Goal: Feedback & Contribution: Submit feedback/report problem

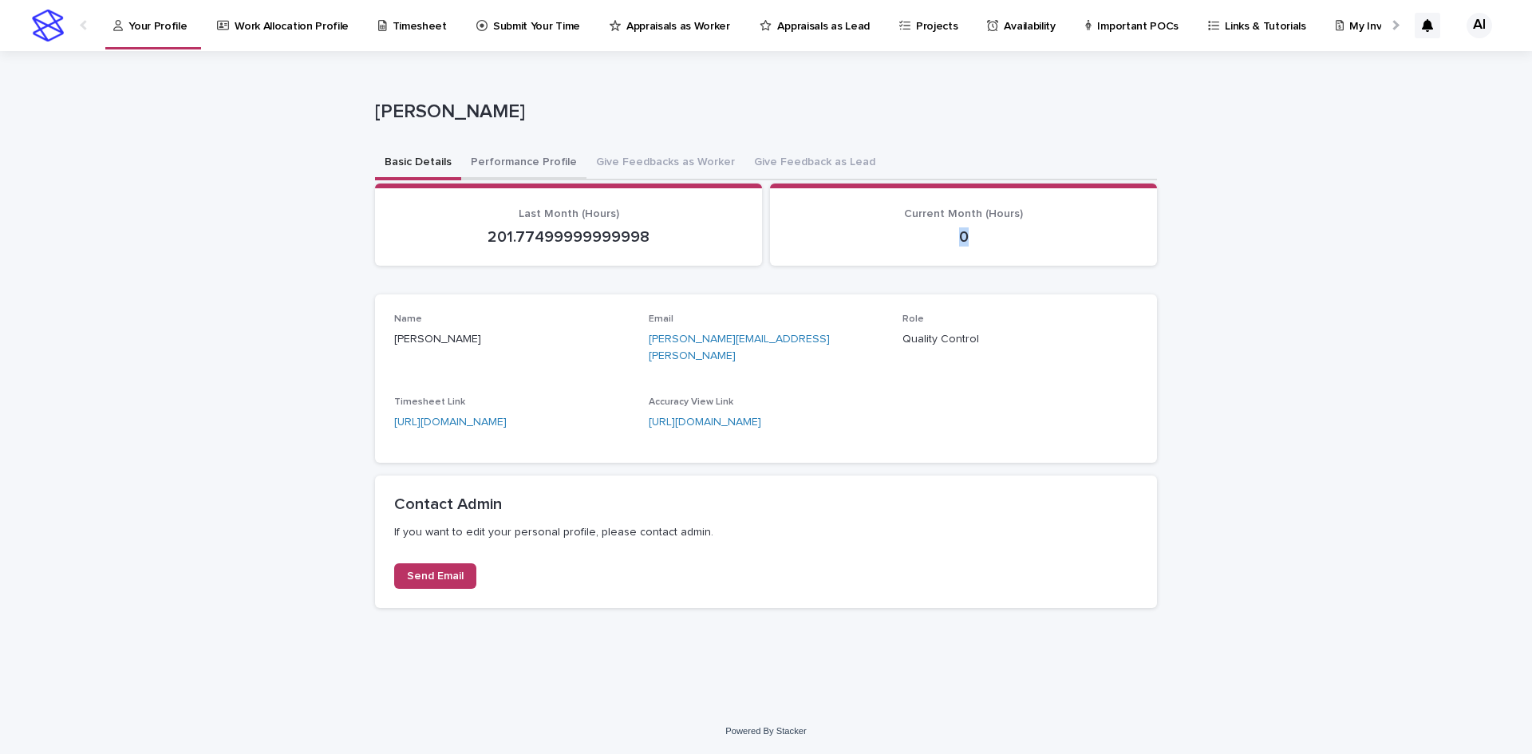
click at [544, 166] on button "Performance Profile" at bounding box center [523, 164] width 125 height 34
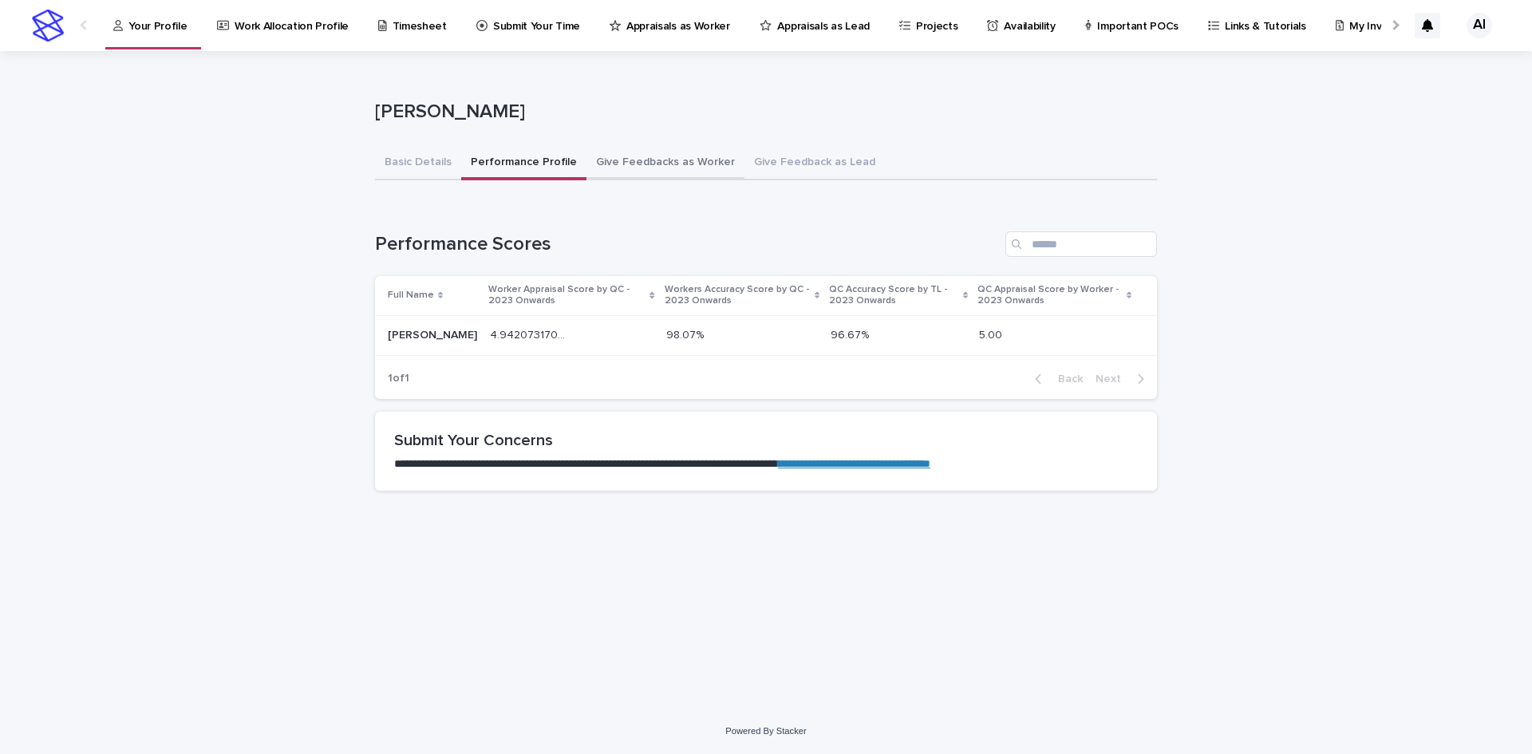
click at [650, 167] on button "Give Feedbacks as Worker" at bounding box center [666, 164] width 158 height 34
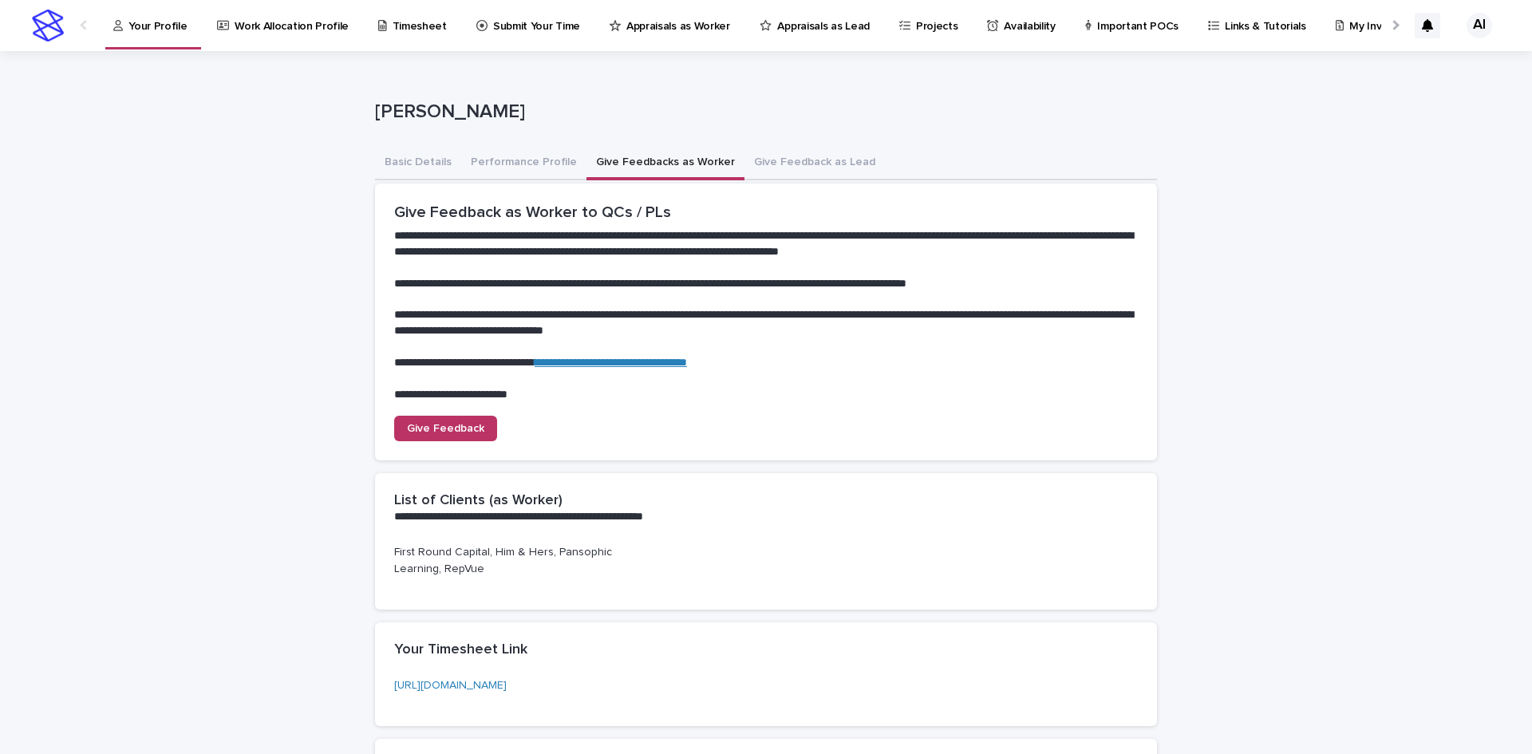
click at [528, 554] on p "First Round Capital, Him & Hers, Pansophic Learning, RepVue" at bounding box center [511, 561] width 235 height 34
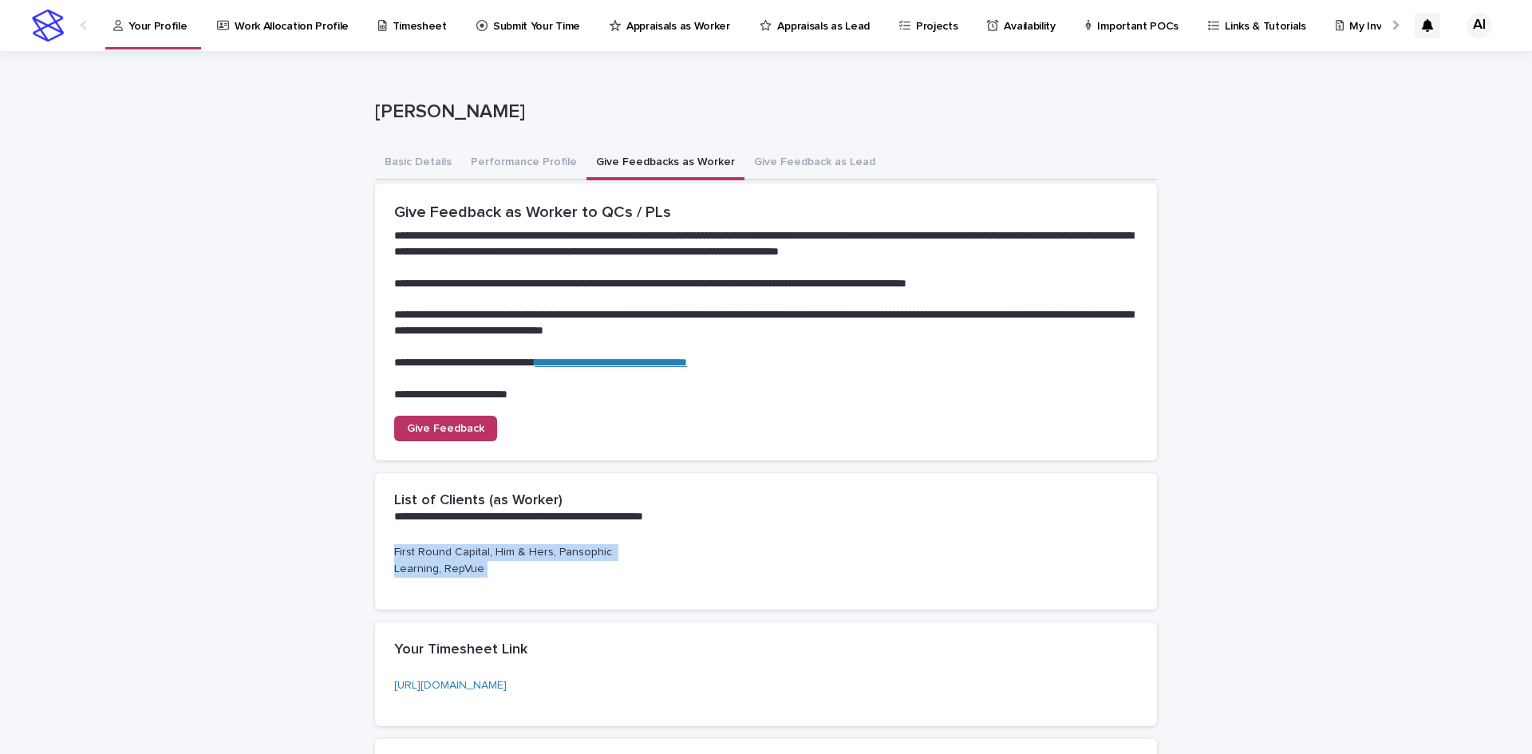
click at [528, 554] on p "First Round Capital, Him & Hers, Pansophic Learning, RepVue" at bounding box center [511, 561] width 235 height 34
click at [528, 581] on div "First Round Capital, Him & Hers, Pansophic Learning, RepVue" at bounding box center [511, 567] width 235 height 46
click at [780, 151] on button "Give Feedback as Lead" at bounding box center [815, 164] width 140 height 34
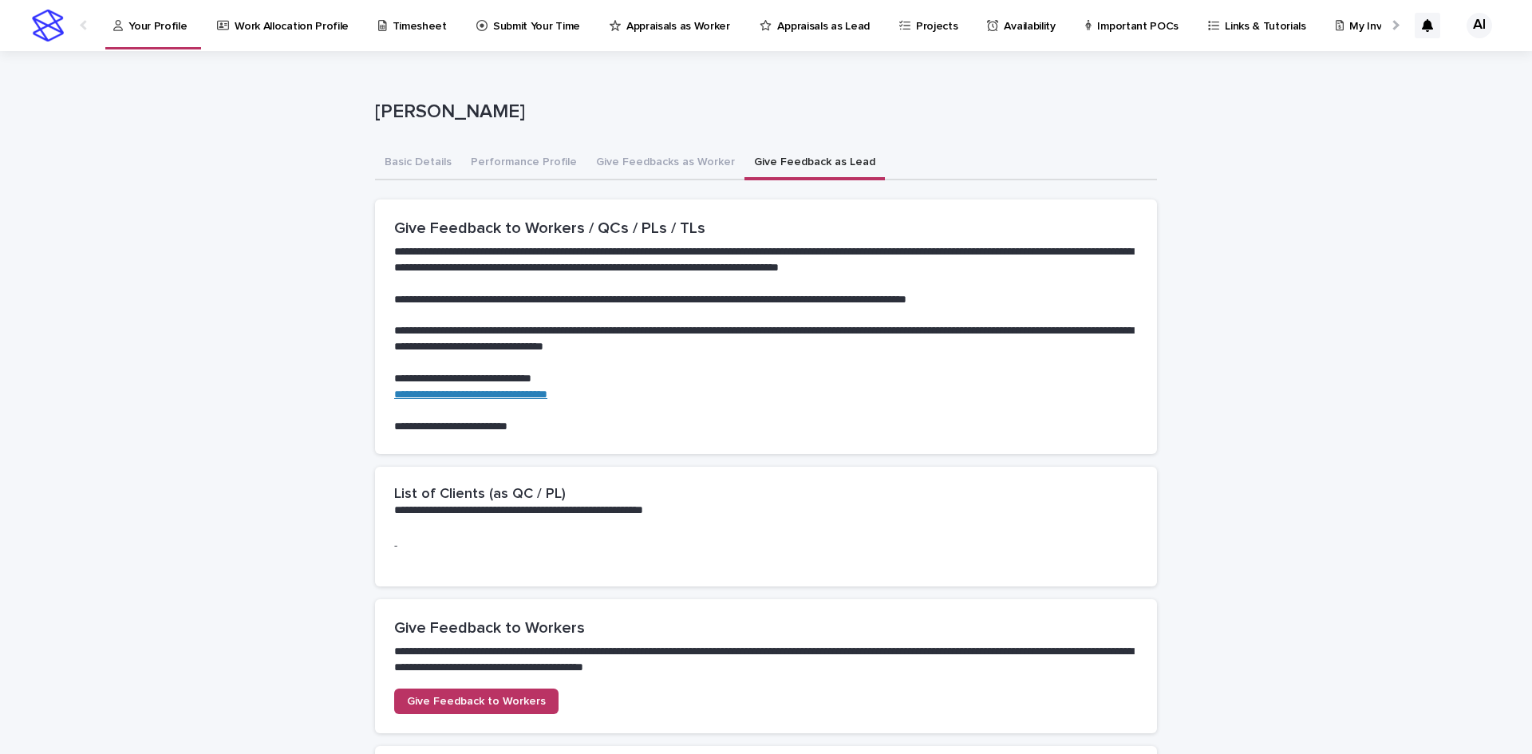
scroll to position [239, 0]
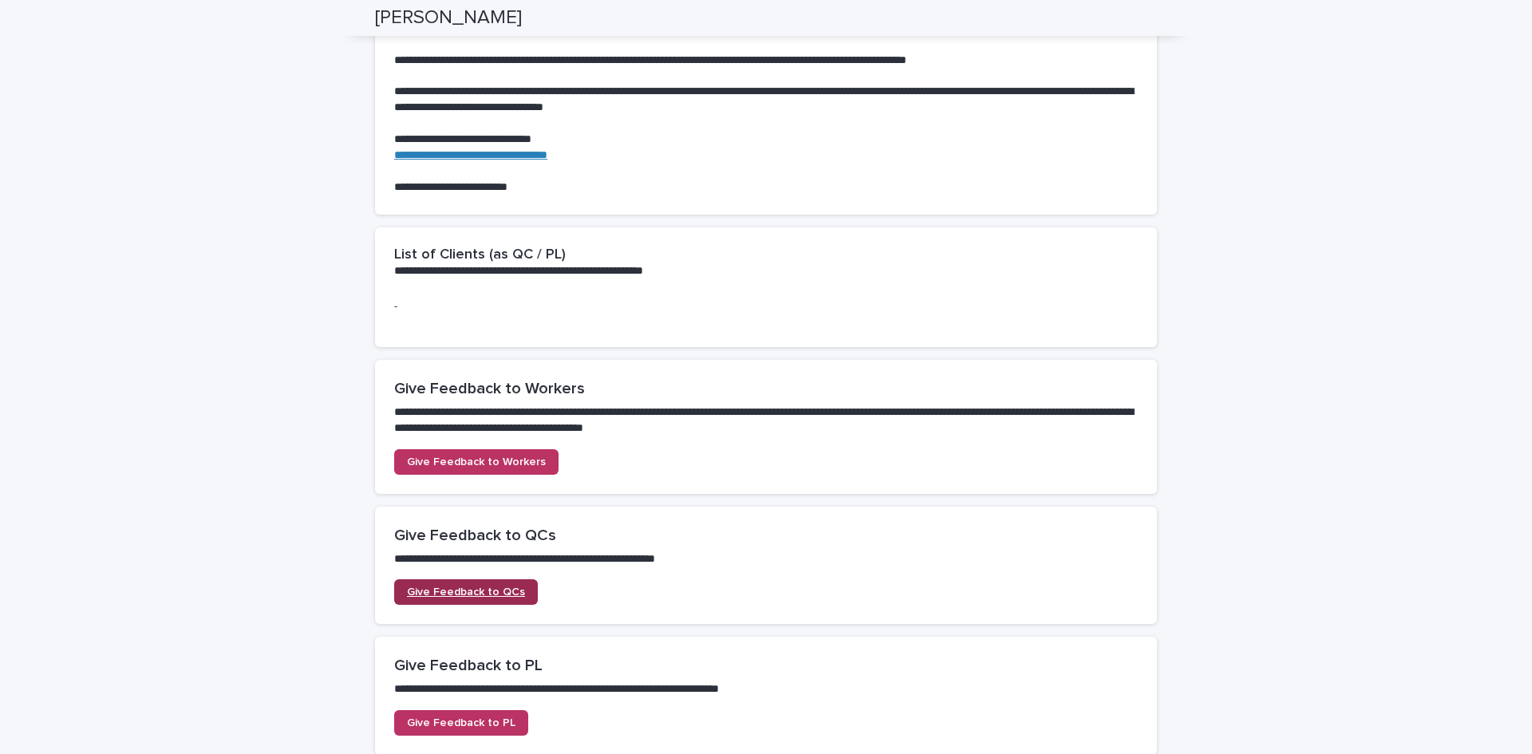
click at [485, 599] on link "Give Feedback to QCs" at bounding box center [466, 592] width 144 height 26
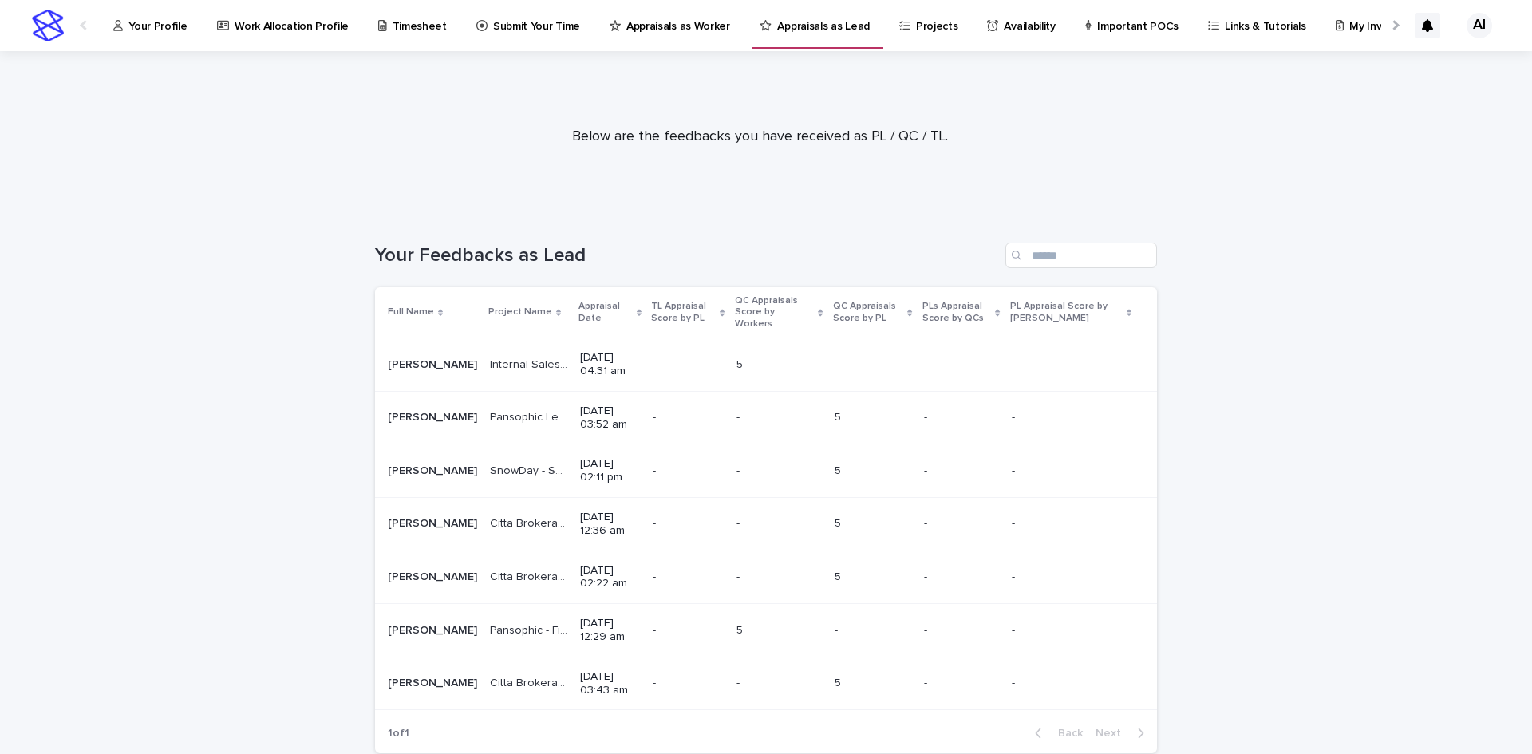
click at [153, 29] on p "Your Profile" at bounding box center [157, 17] width 58 height 34
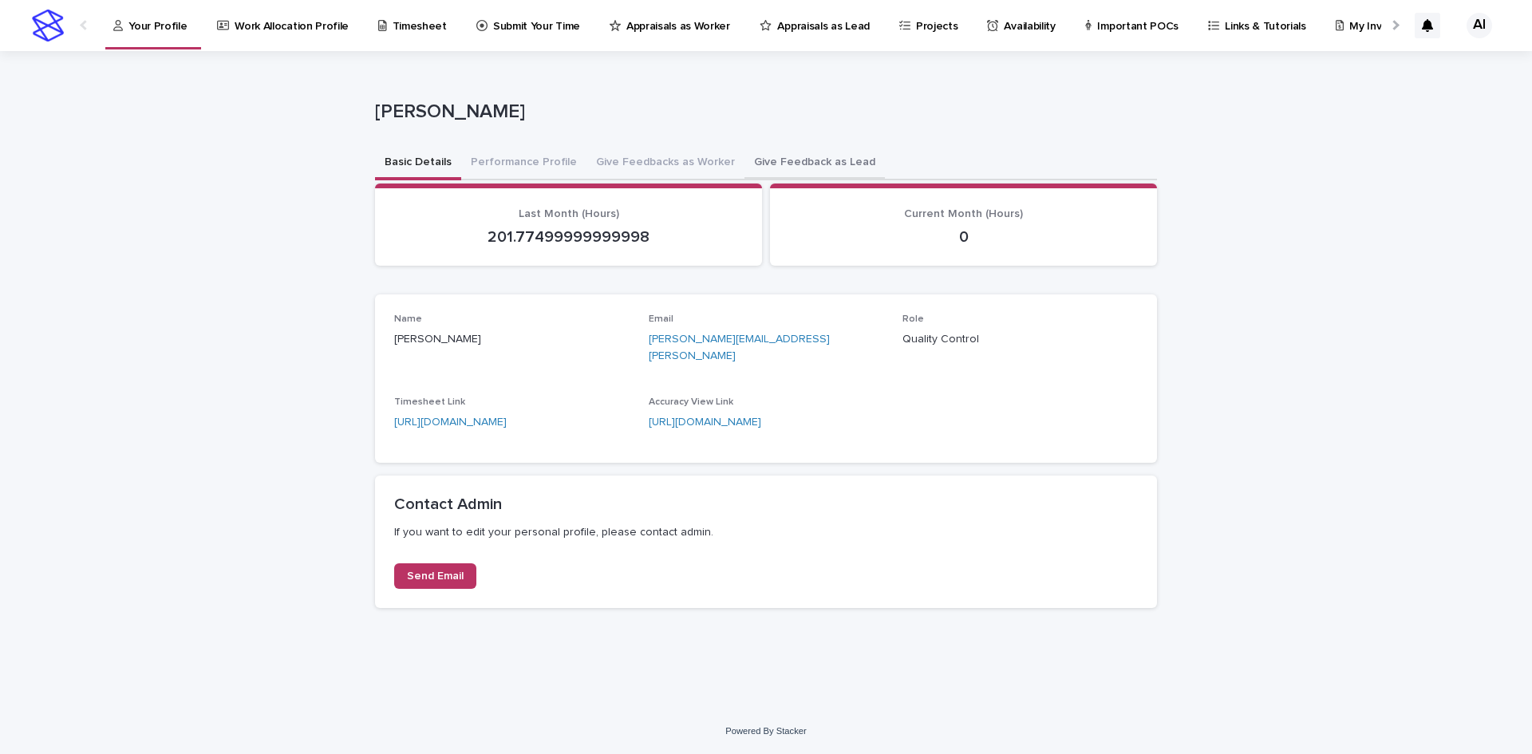
click at [842, 153] on button "Give Feedback as Lead" at bounding box center [815, 164] width 140 height 34
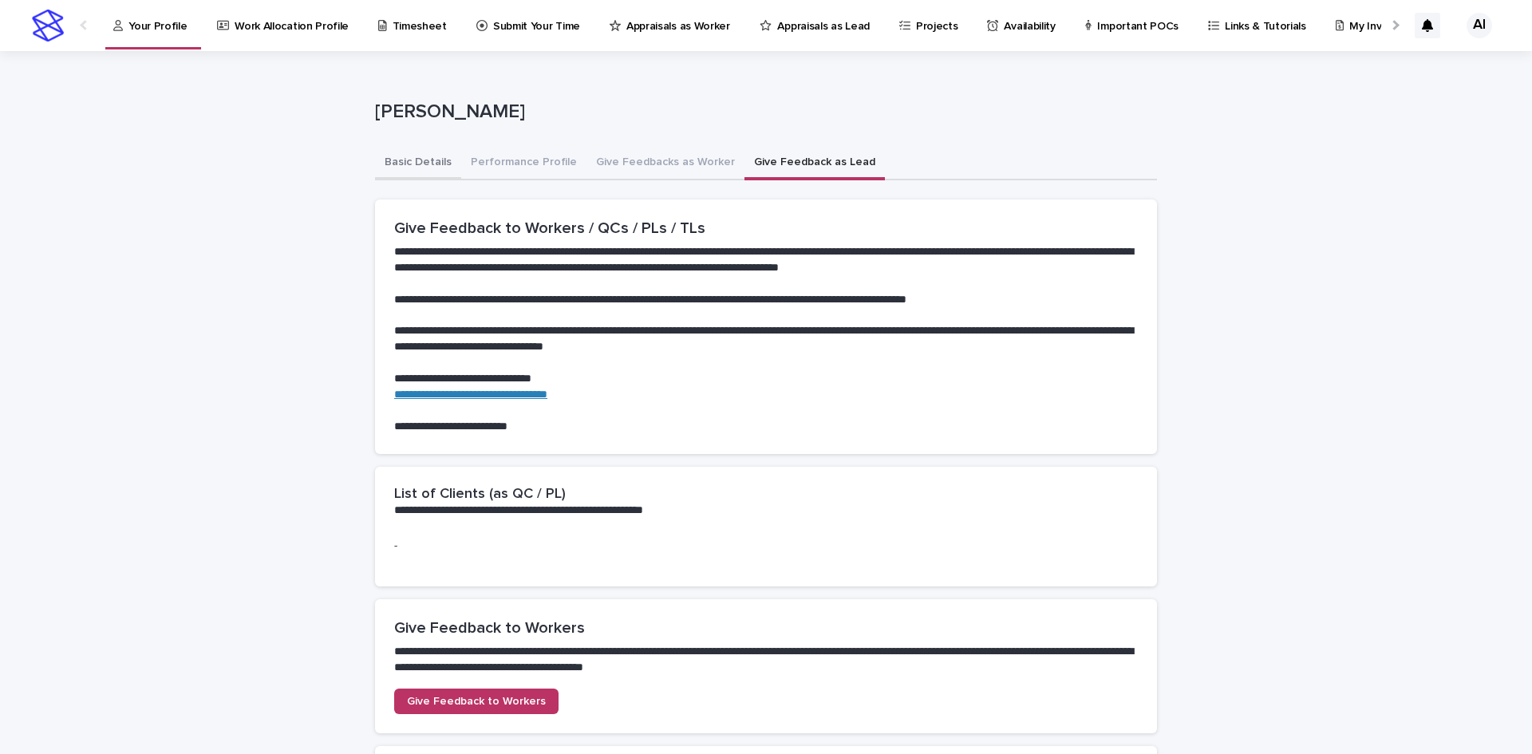
click at [407, 168] on button "Basic Details" at bounding box center [418, 164] width 86 height 34
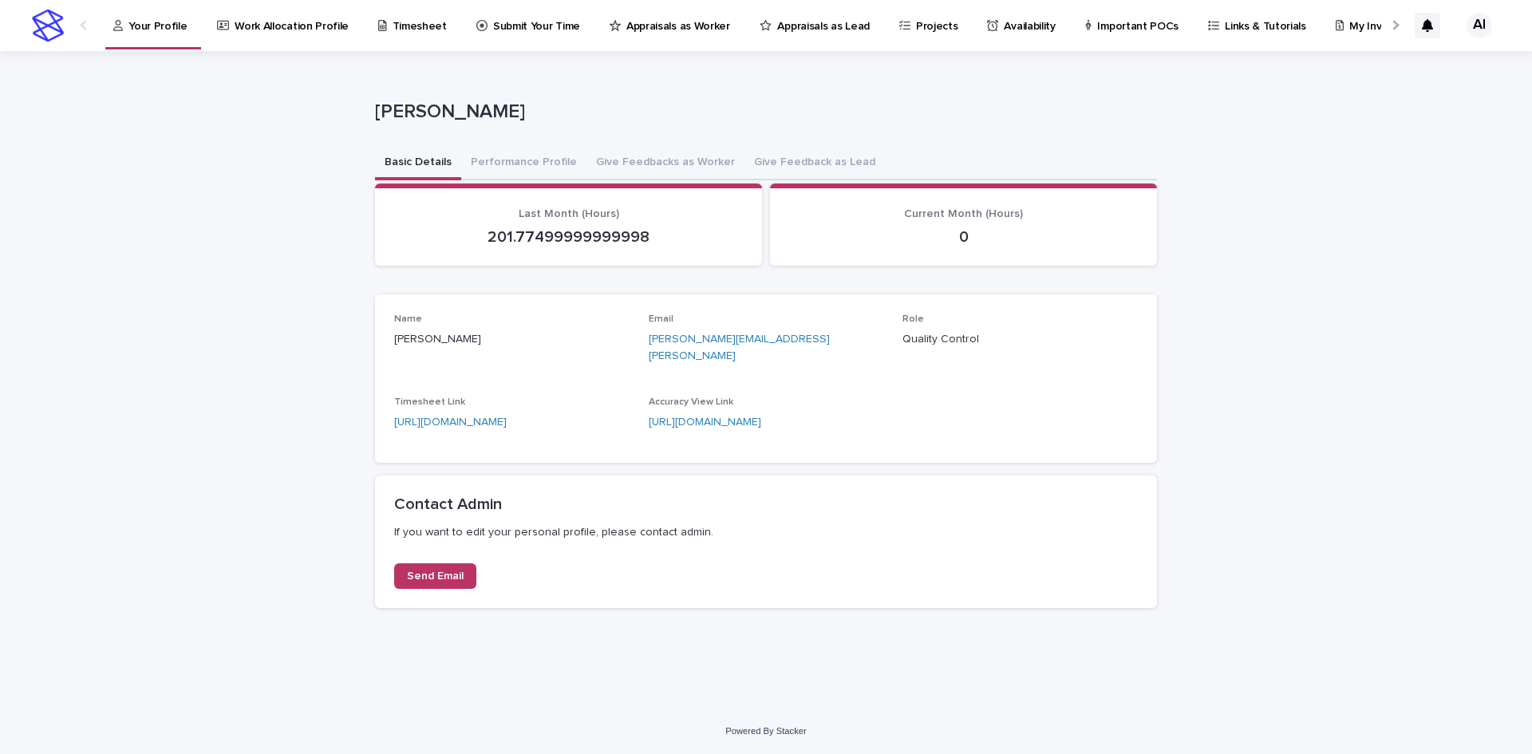
click at [179, 30] on p "Your Profile" at bounding box center [157, 17] width 58 height 34
